Goal: Task Accomplishment & Management: Use online tool/utility

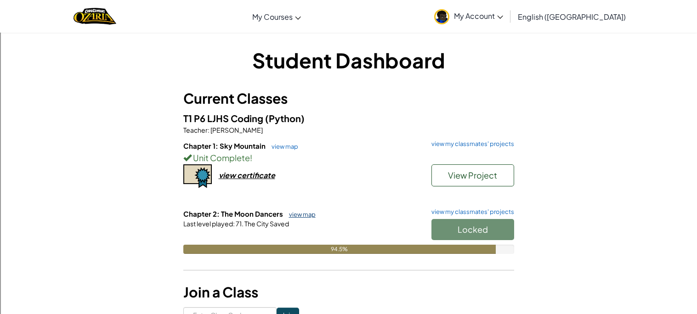
click at [305, 215] on link "view map" at bounding box center [299, 214] width 31 height 7
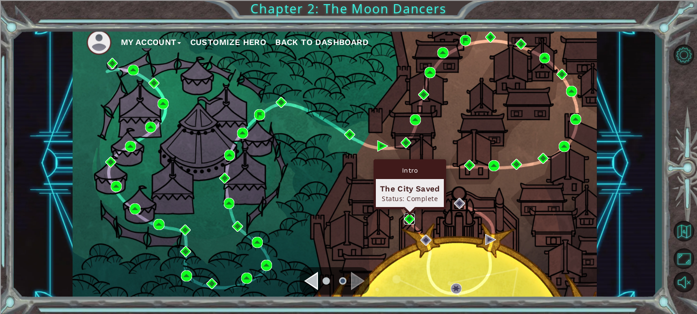
click at [409, 221] on img at bounding box center [409, 219] width 11 height 11
